Goal: Find specific page/section: Find specific page/section

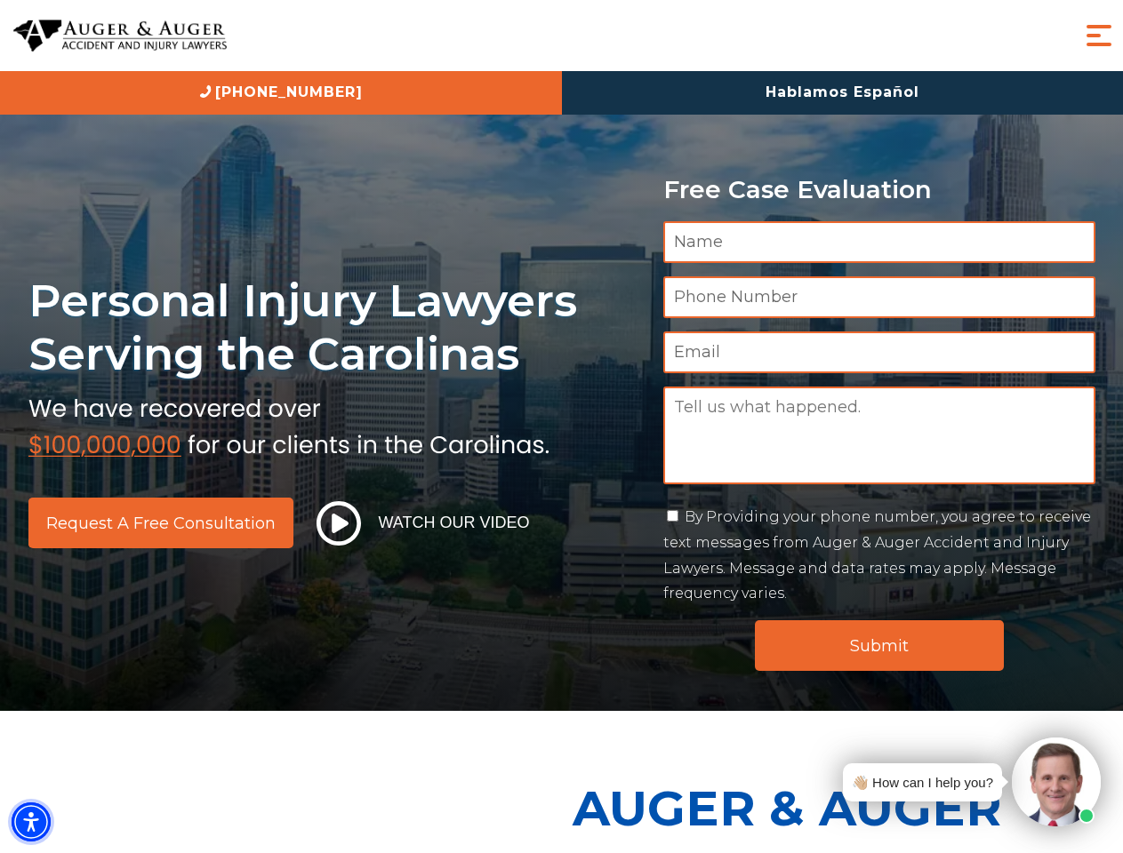
click at [31, 822] on img "Accessibility Menu" at bounding box center [31, 822] width 39 height 39
